Goal: Information Seeking & Learning: Learn about a topic

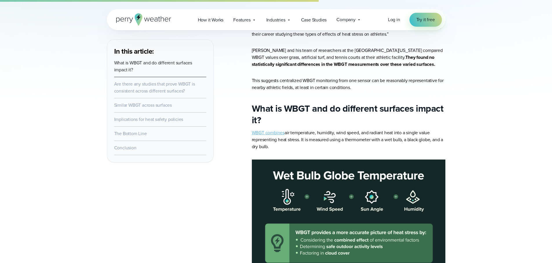
scroll to position [176, 0]
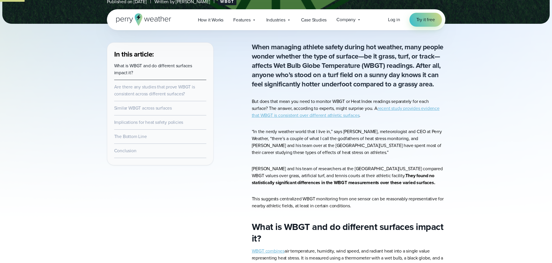
click at [355, 181] on strong "They found no statistically significant differences in the WBGT measurements ov…" at bounding box center [344, 179] width 184 height 14
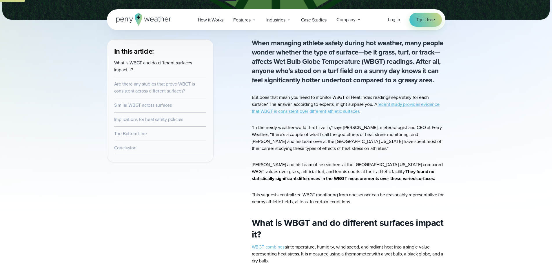
scroll to position [181, 0]
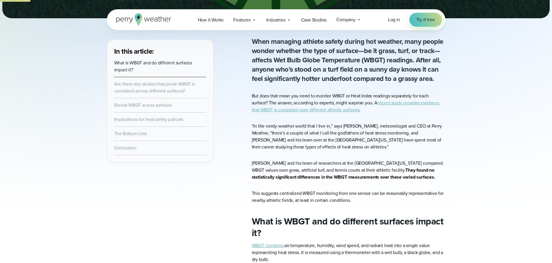
click at [175, 58] on li "What is WBGT and do different surfaces impact it?" at bounding box center [160, 66] width 92 height 21
click at [175, 65] on link "What is WBGT and do different surfaces impact it?" at bounding box center [153, 66] width 78 height 14
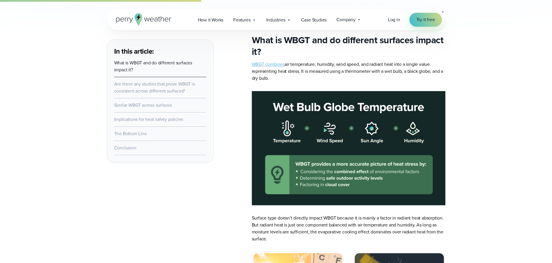
click at [166, 108] on link "Similar WBGT across surfaces" at bounding box center [143, 105] width 58 height 7
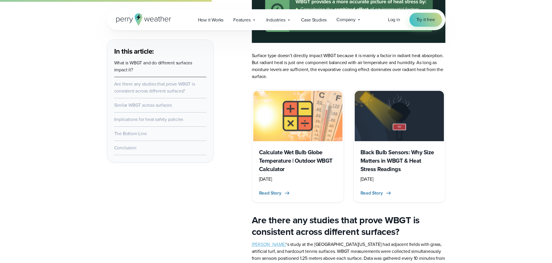
click at [164, 122] on link "Implications for heat safety policies" at bounding box center [148, 119] width 69 height 7
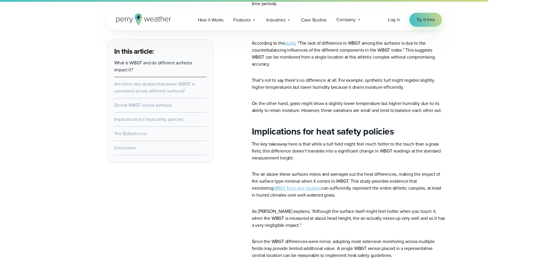
click at [130, 152] on li "Conclusion" at bounding box center [160, 148] width 92 height 14
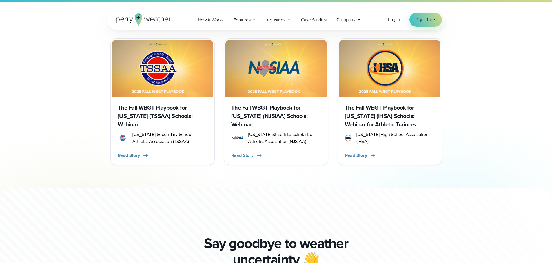
scroll to position [1490, 0]
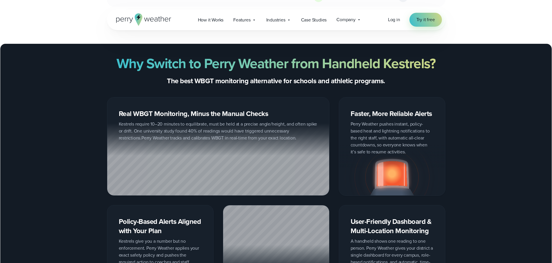
scroll to position [508, 0]
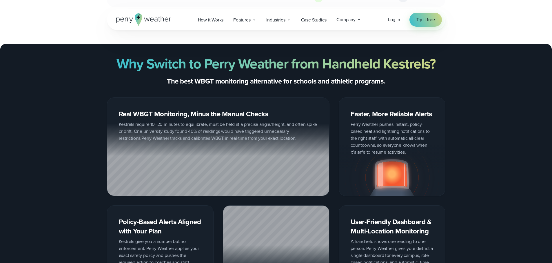
click at [188, 127] on div at bounding box center [218, 160] width 222 height 72
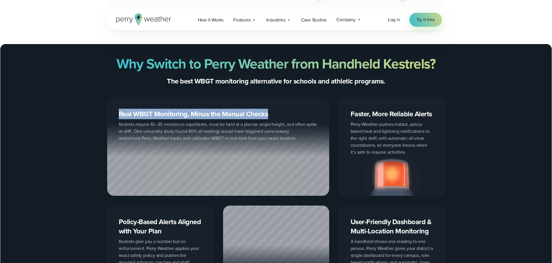
click at [188, 127] on div at bounding box center [218, 160] width 222 height 72
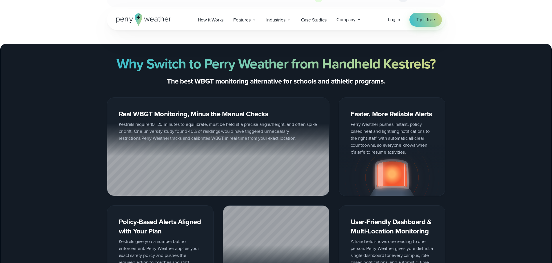
click at [189, 125] on div at bounding box center [218, 160] width 222 height 72
drag, startPoint x: 204, startPoint y: 125, endPoint x: 278, endPoint y: 125, distance: 74.2
click at [278, 125] on div at bounding box center [218, 160] width 222 height 72
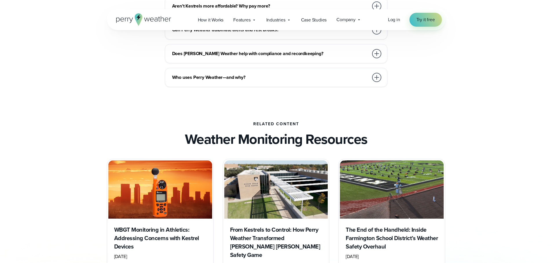
scroll to position [1898, 0]
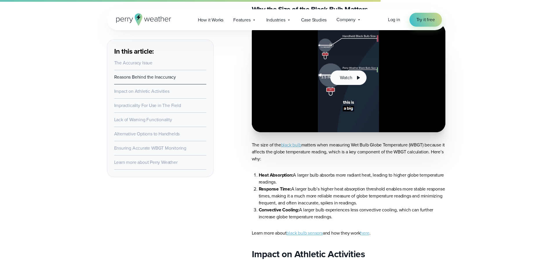
scroll to position [766, 0]
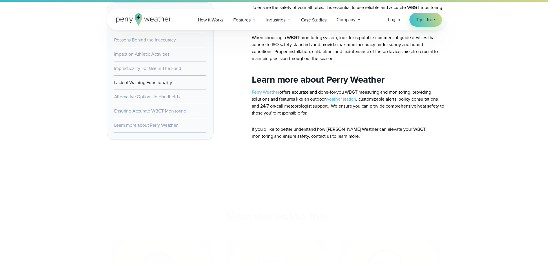
scroll to position [1582, 0]
